Goal: Navigation & Orientation: Find specific page/section

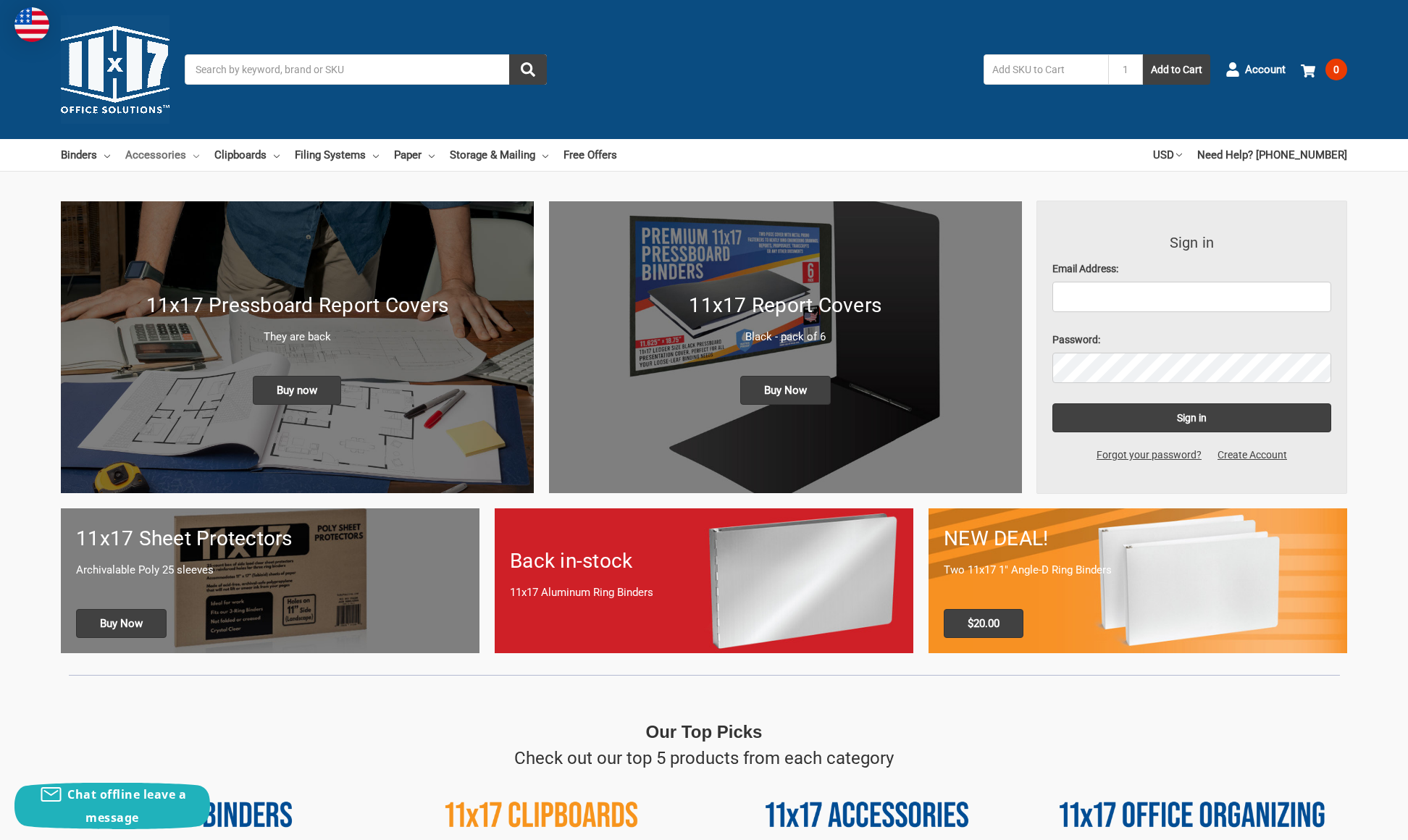
click at [162, 157] on link "Accessories" at bounding box center [162, 155] width 74 height 32
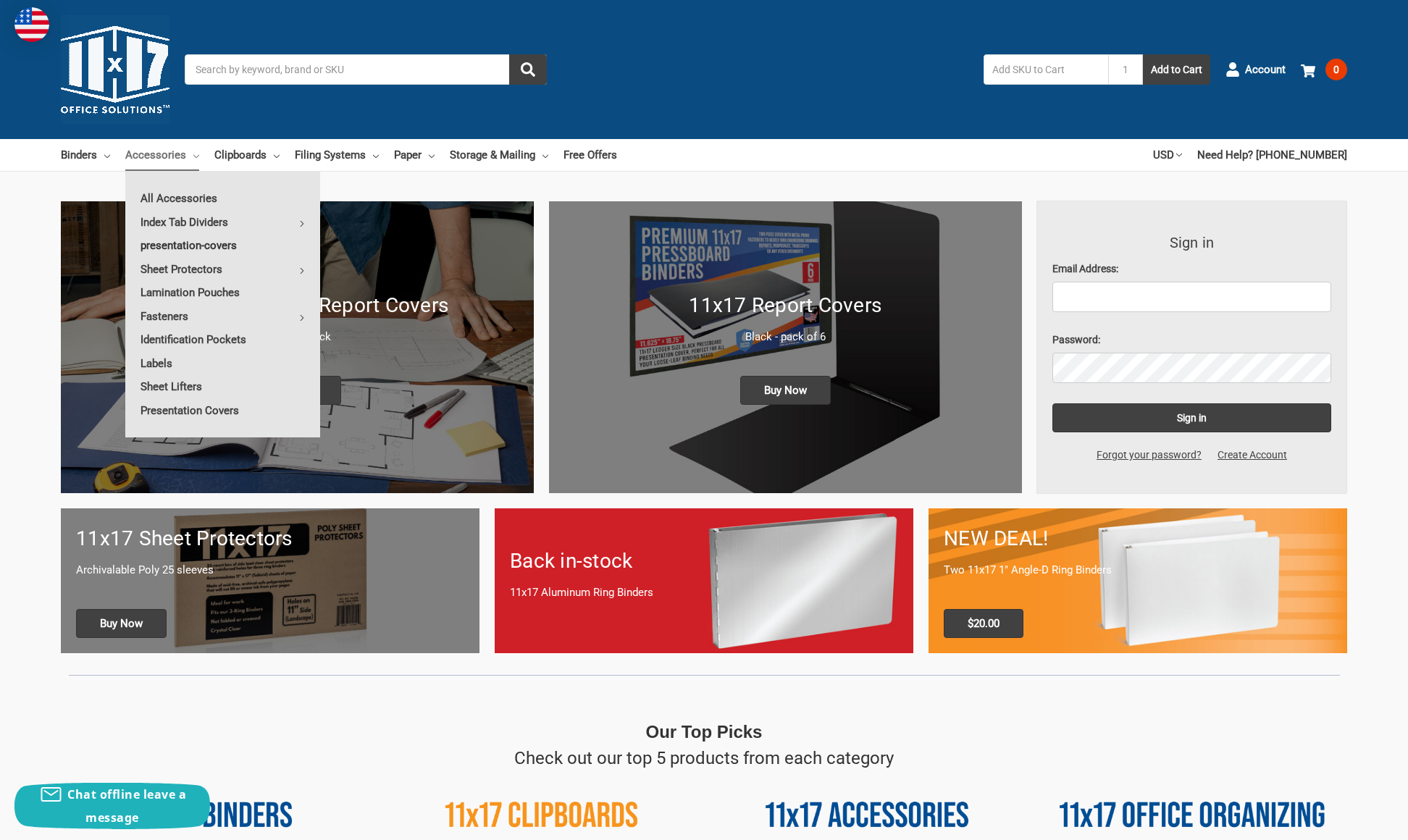
click at [227, 240] on link "presentation-covers" at bounding box center [222, 245] width 195 height 23
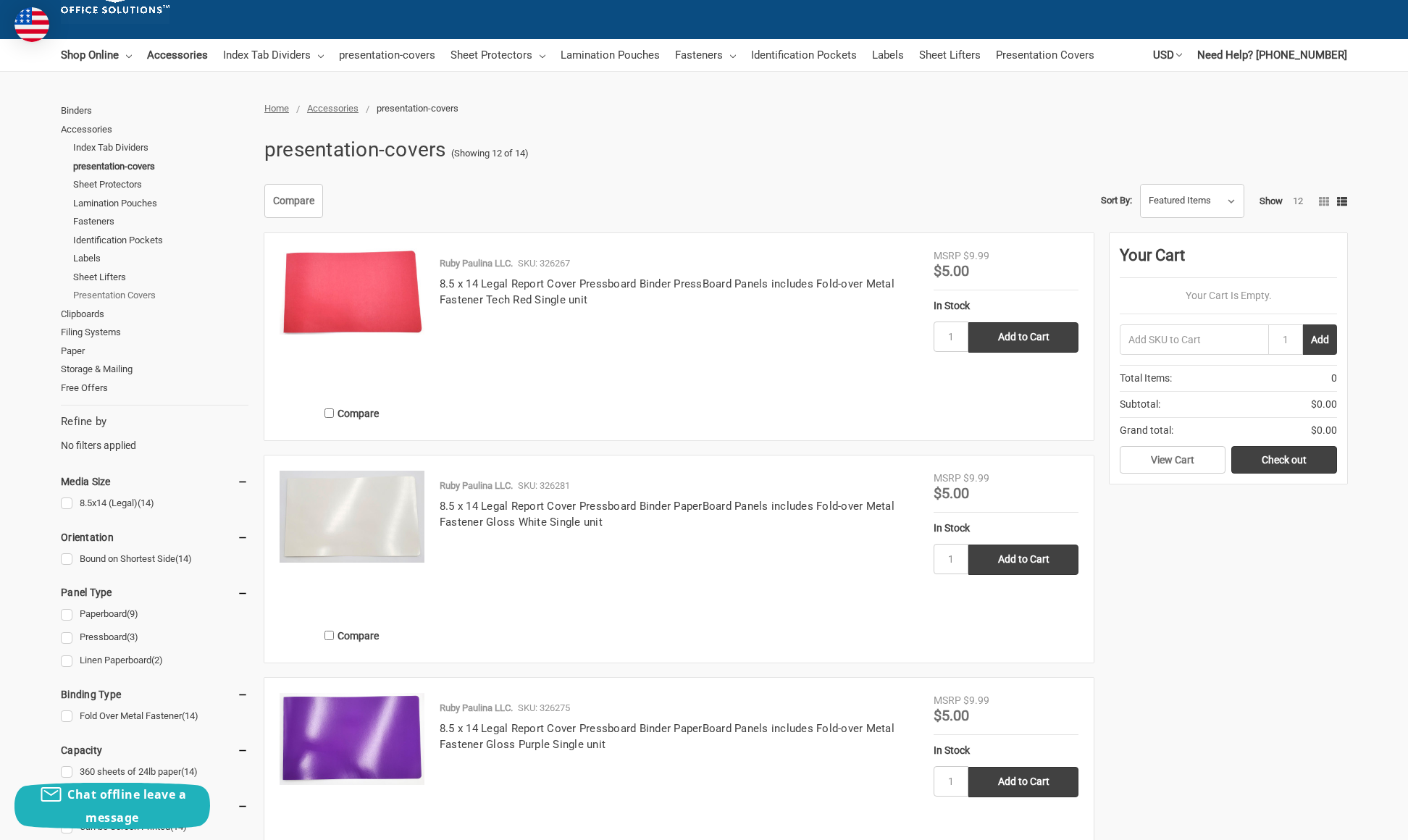
click at [118, 290] on link "Presentation Covers" at bounding box center [161, 295] width 175 height 18
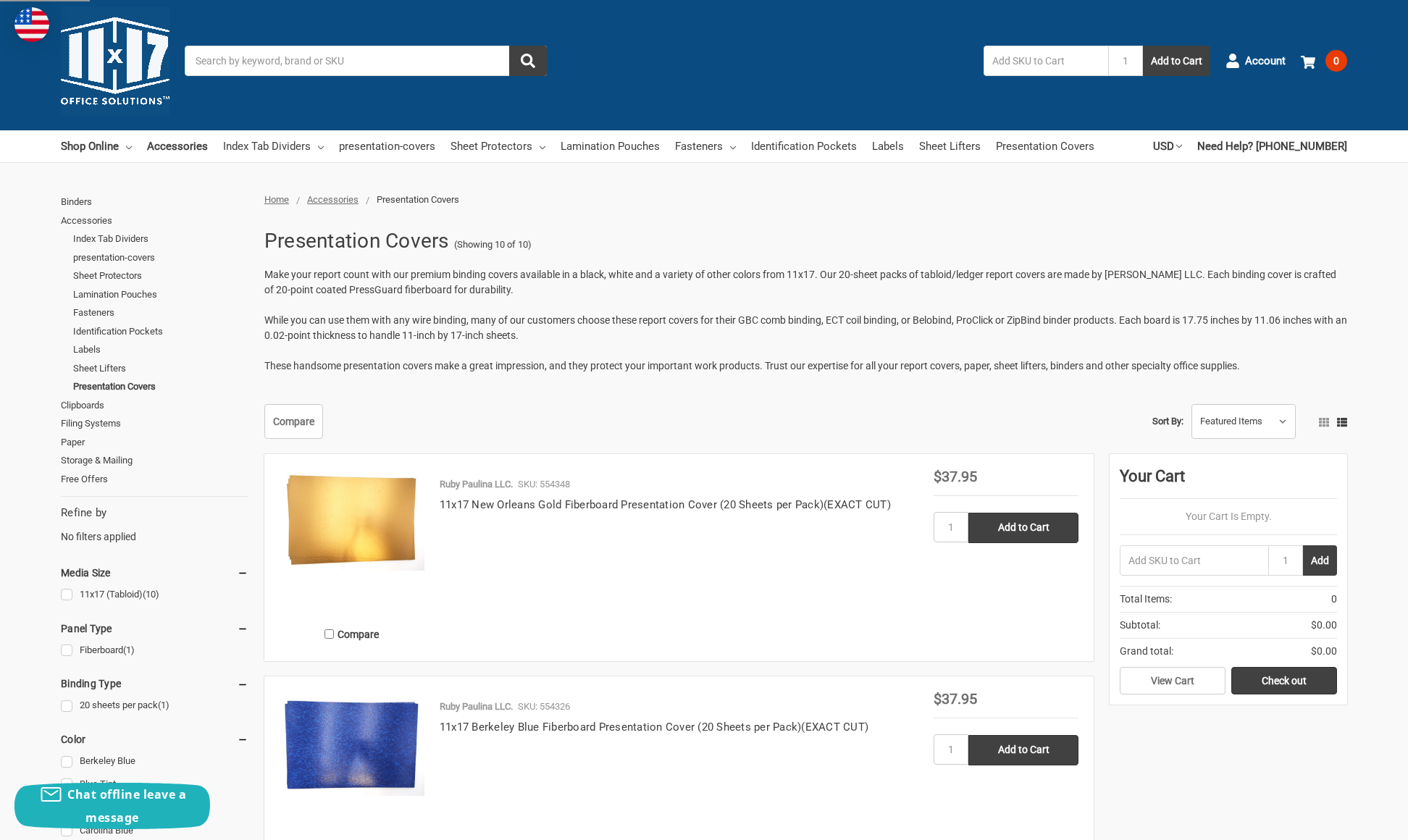
scroll to position [11, 0]
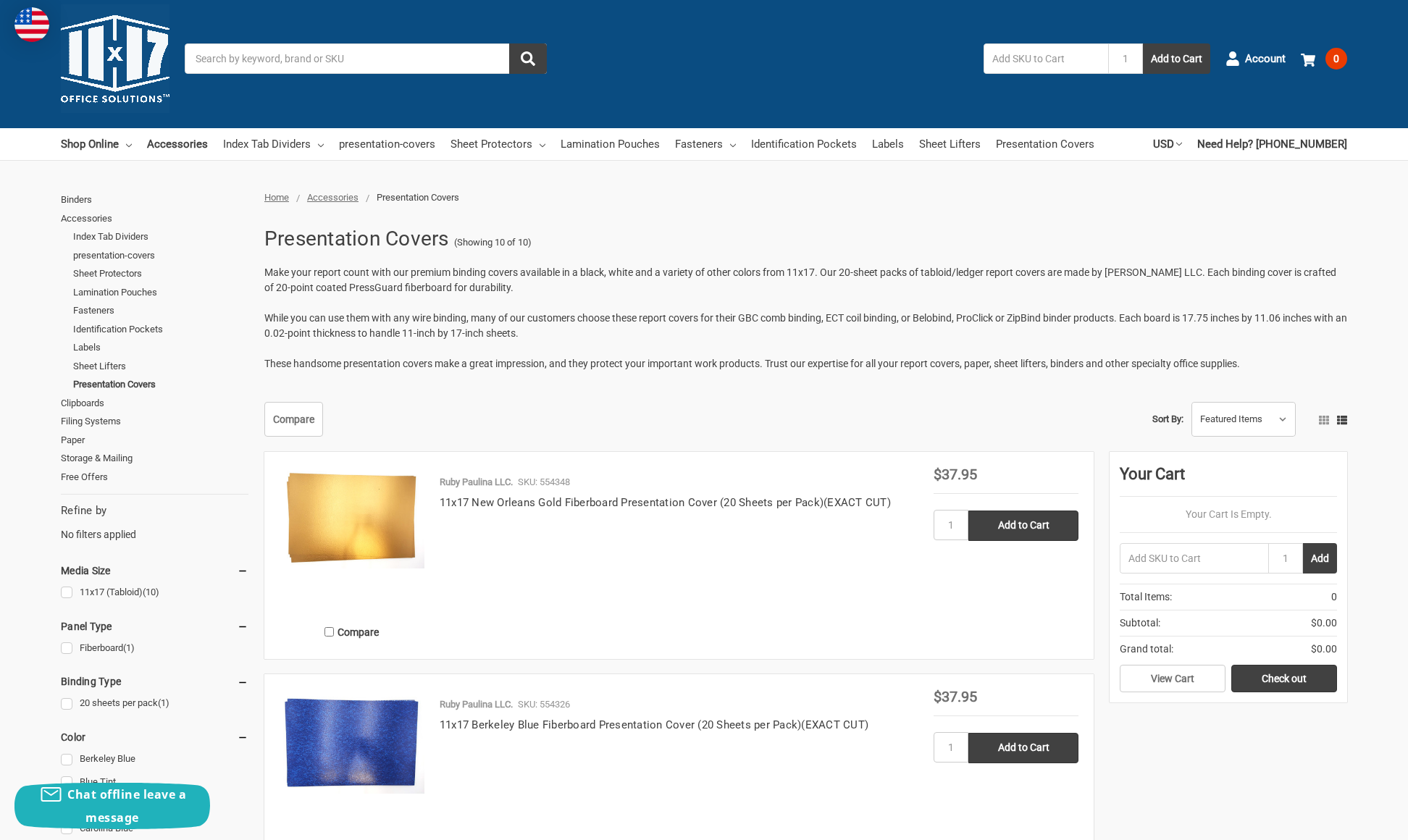
drag, startPoint x: 530, startPoint y: 183, endPoint x: 522, endPoint y: 192, distance: 12.0
click at [530, 183] on div at bounding box center [704, 183] width 1408 height 15
click at [129, 145] on icon at bounding box center [129, 145] width 6 height 6
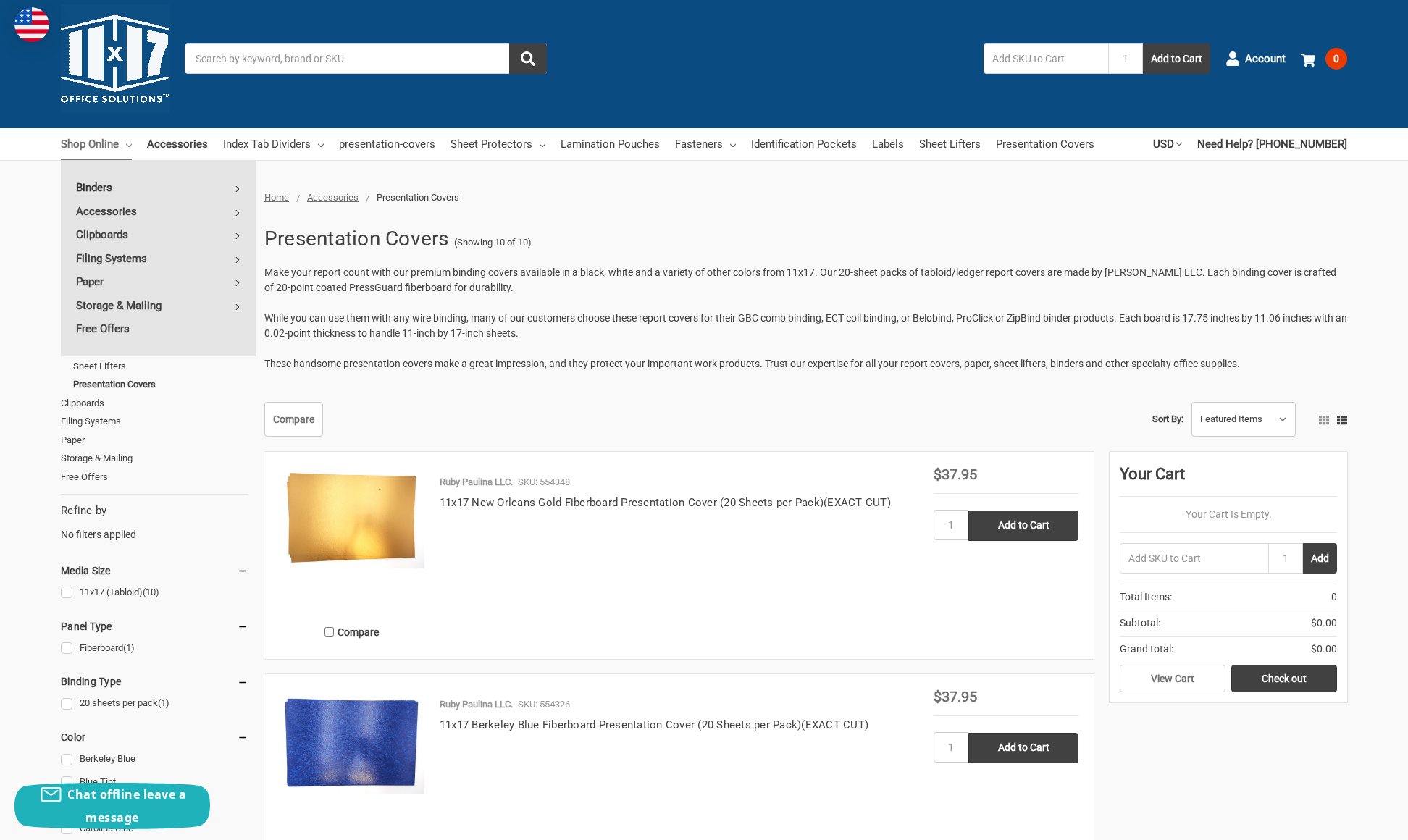
click at [195, 186] on link "Binders" at bounding box center [158, 188] width 195 height 23
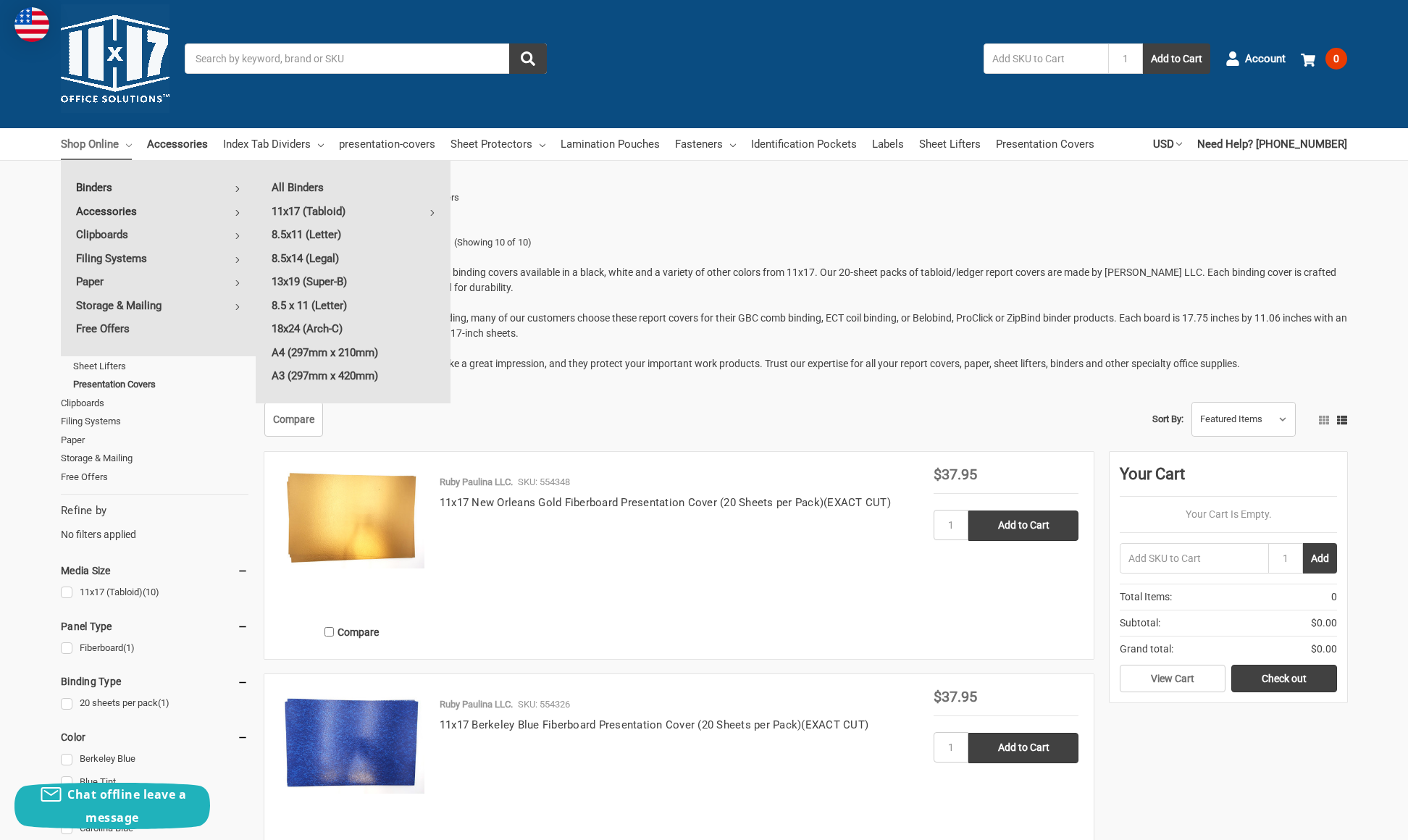
click at [229, 208] on link "Accessories" at bounding box center [158, 212] width 195 height 23
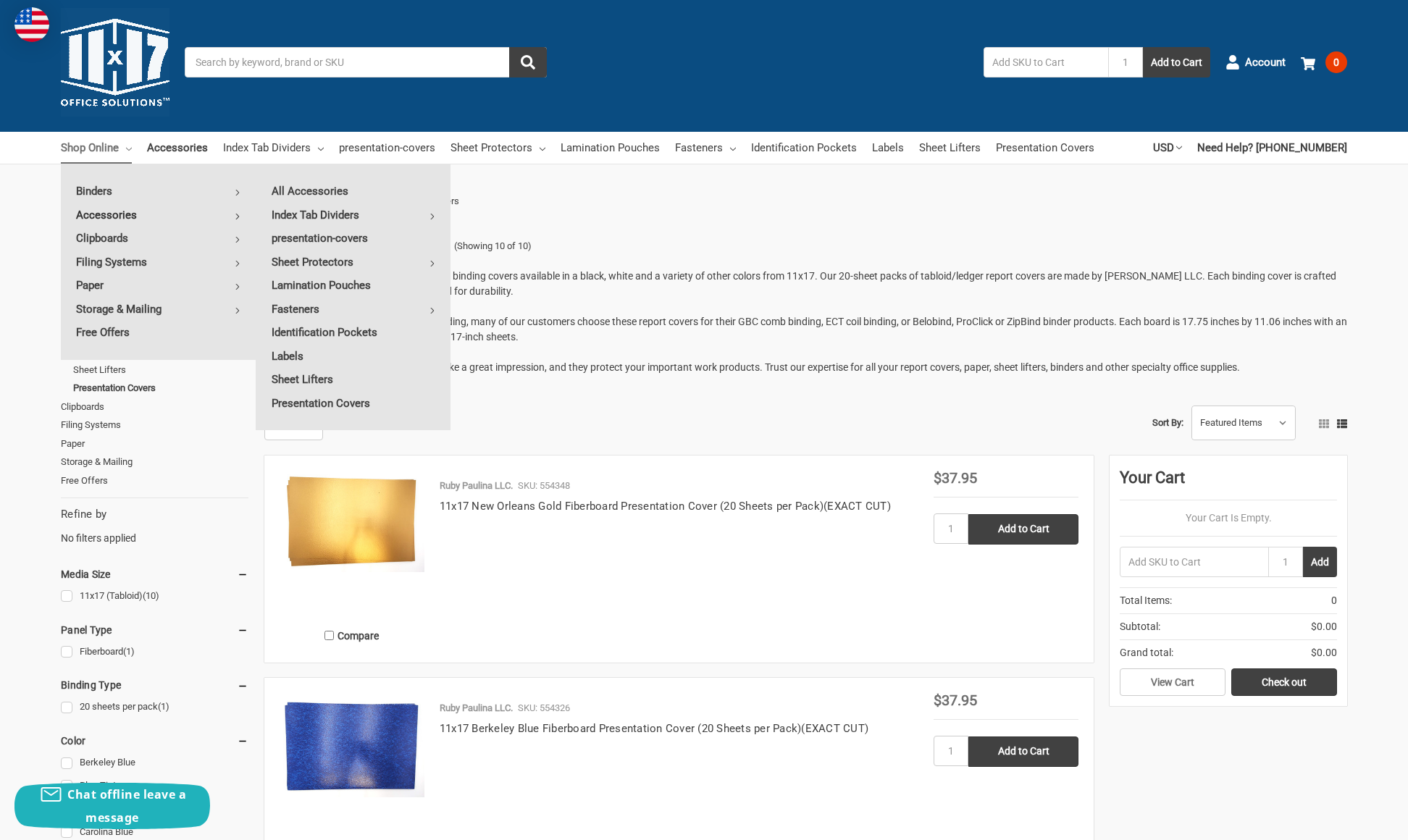
scroll to position [6, 0]
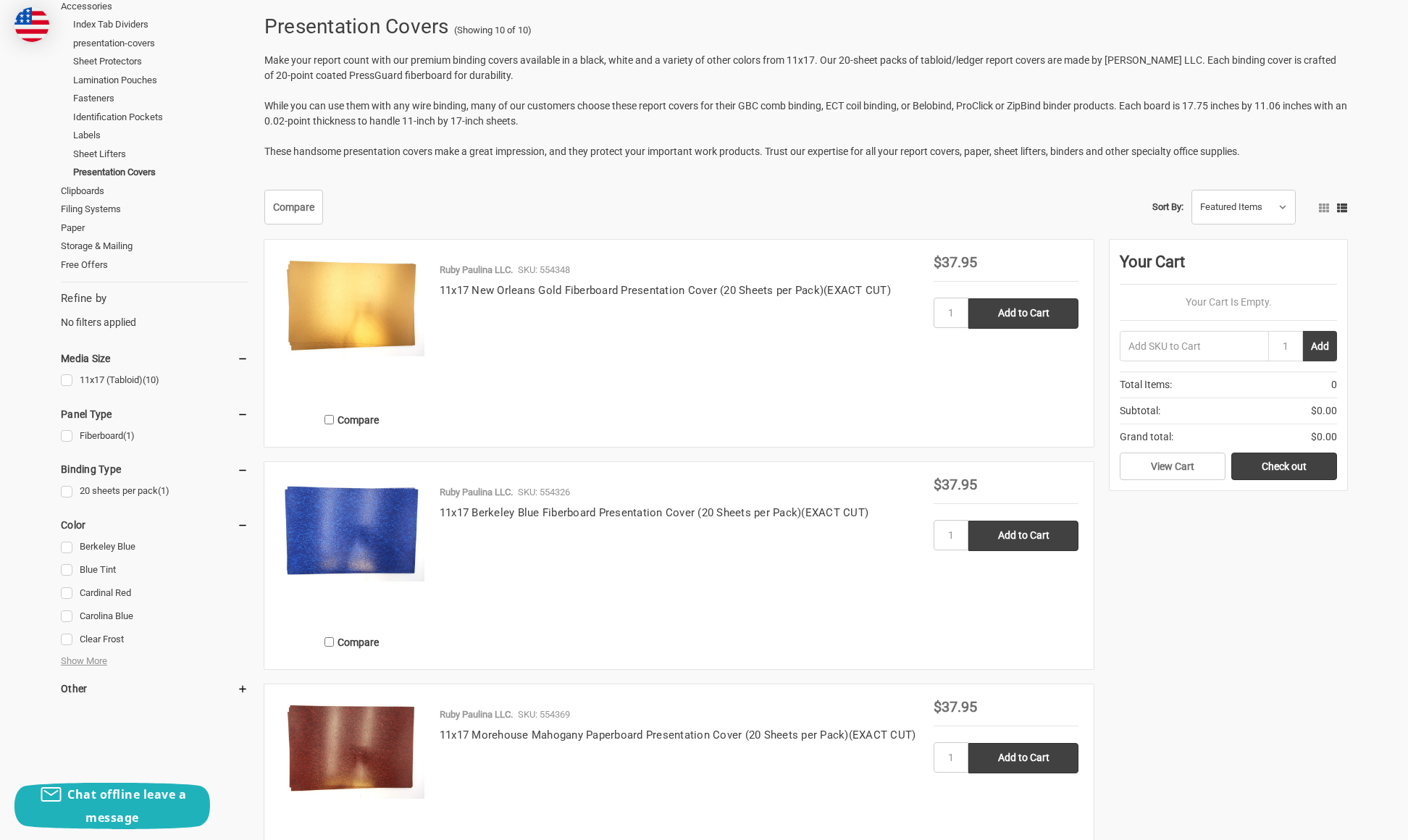
scroll to position [226, 0]
